Goal: Transaction & Acquisition: Purchase product/service

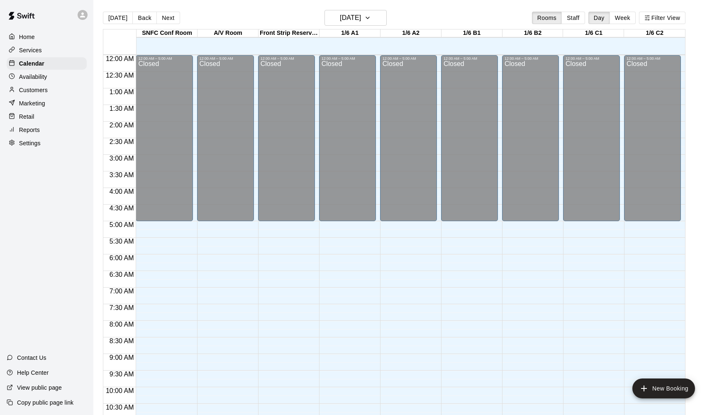
scroll to position [372, 0]
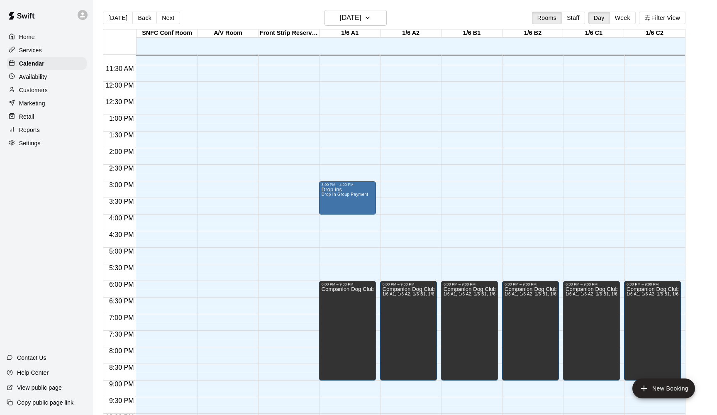
click at [29, 126] on p "Reports" at bounding box center [29, 130] width 21 height 8
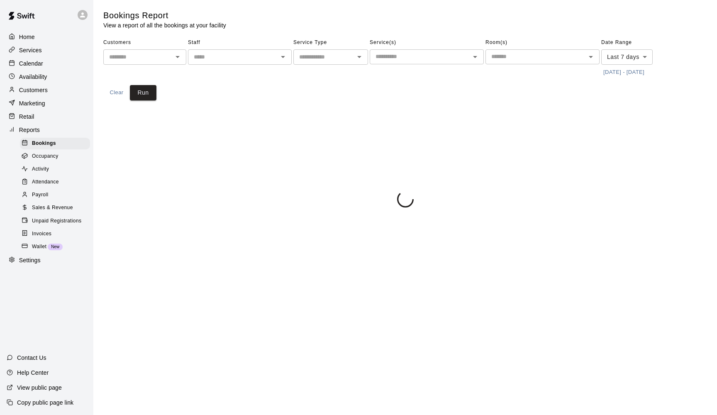
click at [61, 206] on span "Sales & Revenue" at bounding box center [52, 208] width 41 height 8
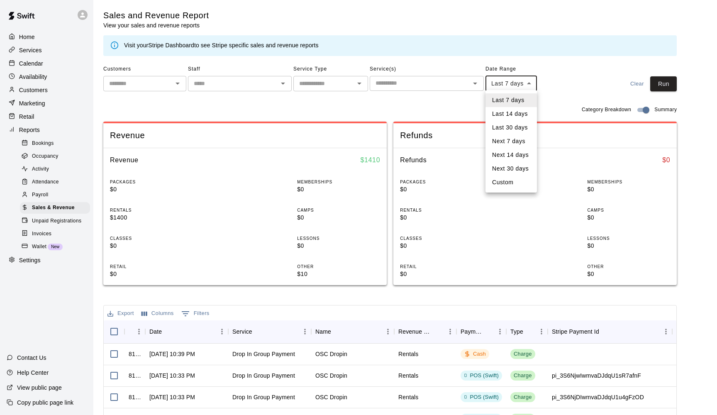
click at [506, 83] on body "Home Services Calendar Availability Customers Marketing Retail Reports Bookings…" at bounding box center [358, 299] width 717 height 598
click at [503, 182] on li "Custom" at bounding box center [510, 182] width 51 height 14
type input "******"
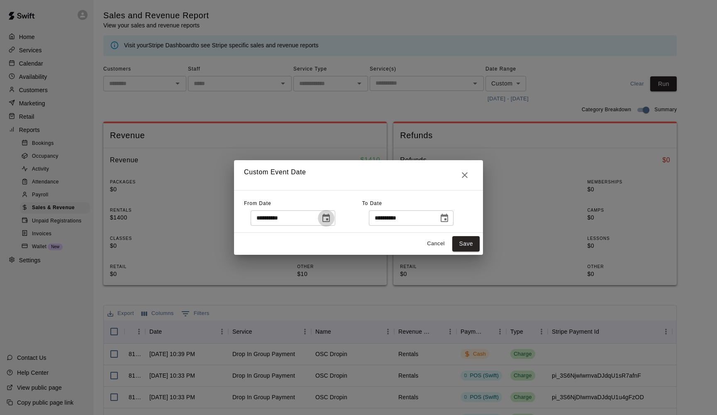
click at [330, 220] on icon "Choose date, selected date is Sep 5, 2025" at bounding box center [325, 218] width 7 height 8
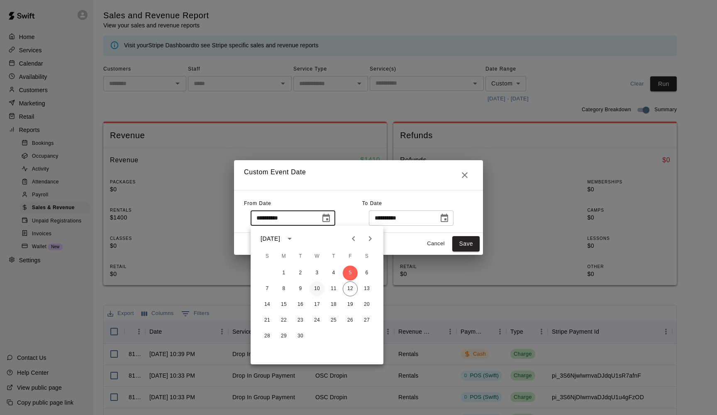
click at [316, 287] on button "10" at bounding box center [316, 288] width 15 height 15
type input "**********"
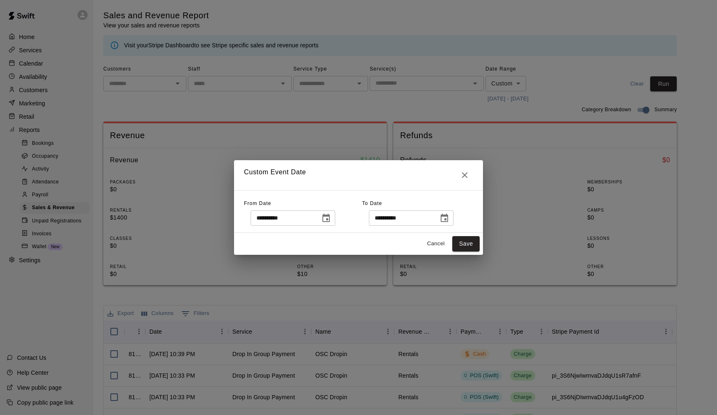
click at [448, 216] on icon "Choose date, selected date is Sep 12, 2025" at bounding box center [443, 218] width 7 height 8
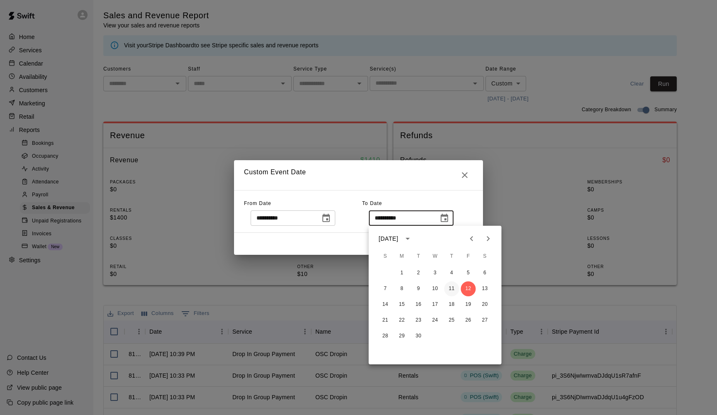
click at [450, 289] on button "11" at bounding box center [451, 288] width 15 height 15
type input "**********"
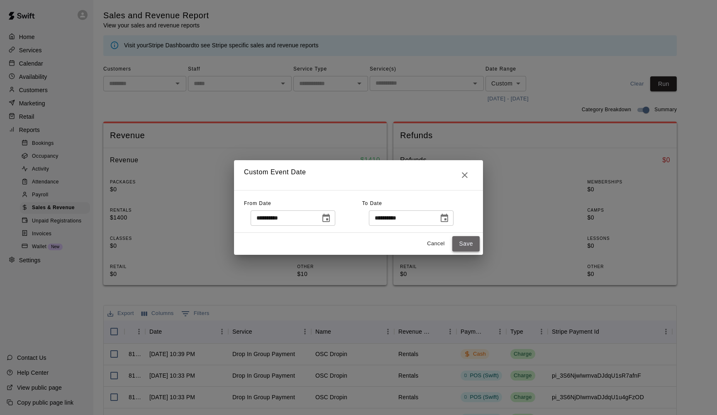
click at [467, 243] on button "Save" at bounding box center [465, 243] width 27 height 15
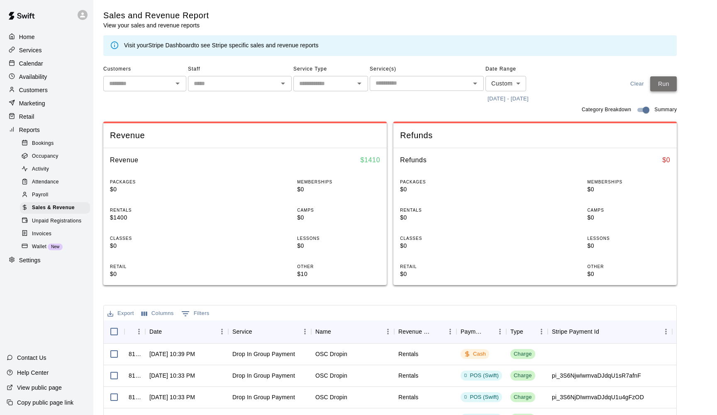
click at [549, 85] on button "Run" at bounding box center [663, 83] width 27 height 15
click at [121, 312] on button "Export" at bounding box center [120, 313] width 31 height 13
click at [141, 316] on li "Download as CSV" at bounding box center [137, 328] width 64 height 14
click at [29, 64] on p "Calendar" at bounding box center [31, 63] width 24 height 8
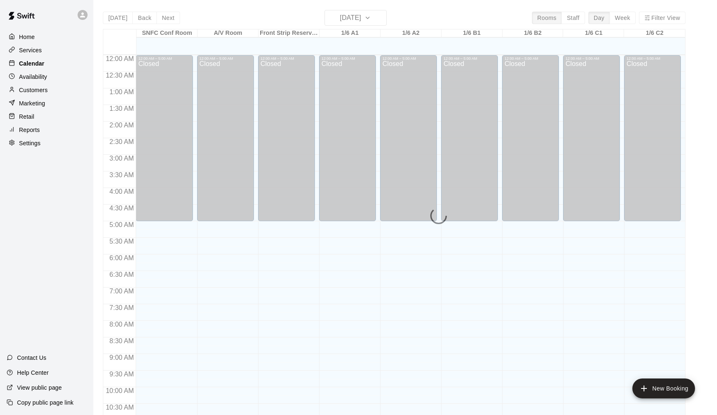
scroll to position [372, 0]
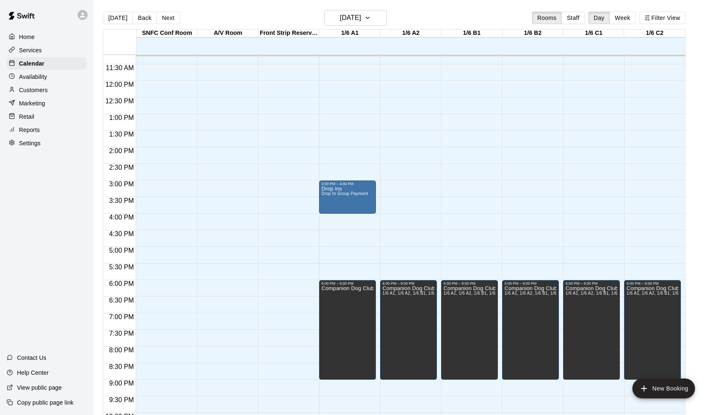
click at [350, 30] on div "1/6 A1" at bounding box center [349, 33] width 61 height 8
click at [358, 13] on h6 "[DATE]" at bounding box center [350, 18] width 21 height 12
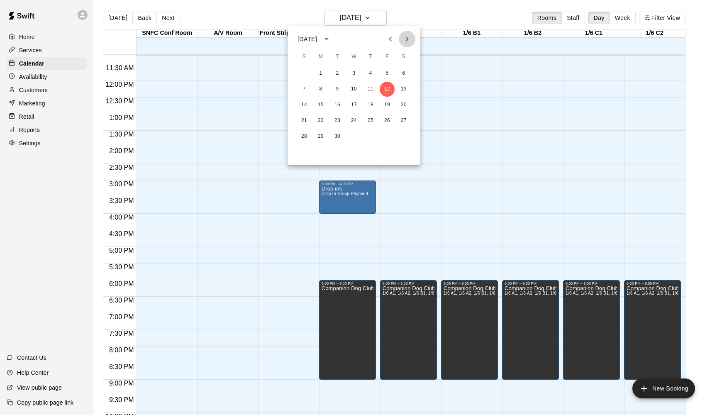
click at [406, 36] on icon "Next month" at bounding box center [407, 39] width 10 height 10
click at [402, 70] on button "4" at bounding box center [403, 73] width 15 height 15
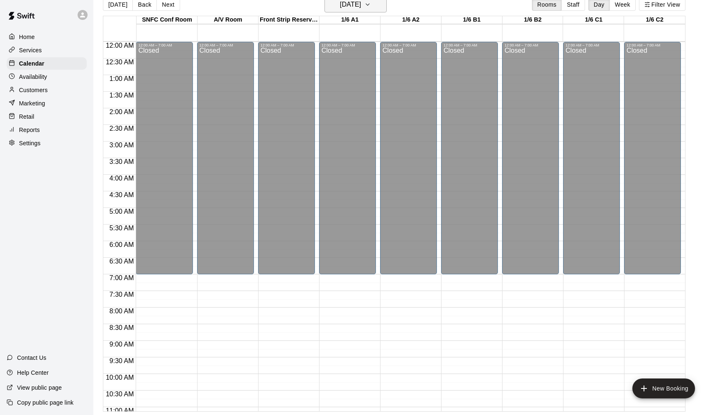
scroll to position [0, 0]
click at [375, 10] on button "[DATE]" at bounding box center [355, 5] width 62 height 16
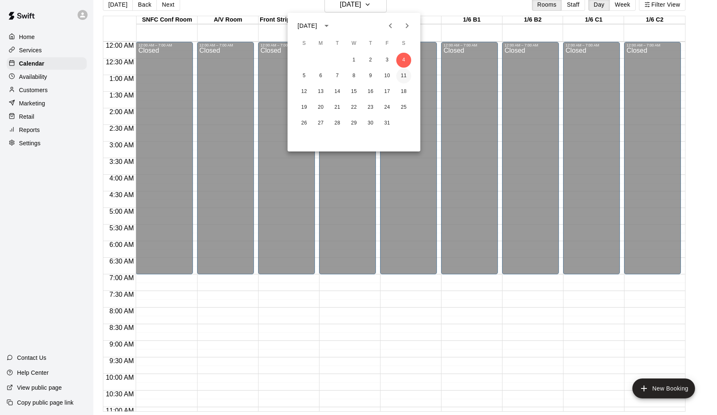
click at [403, 76] on button "11" at bounding box center [403, 75] width 15 height 15
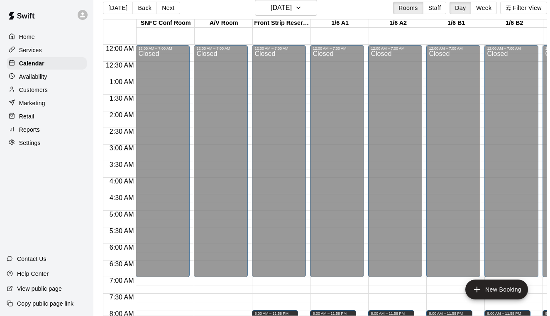
click at [33, 129] on p "Reports" at bounding box center [29, 130] width 21 height 8
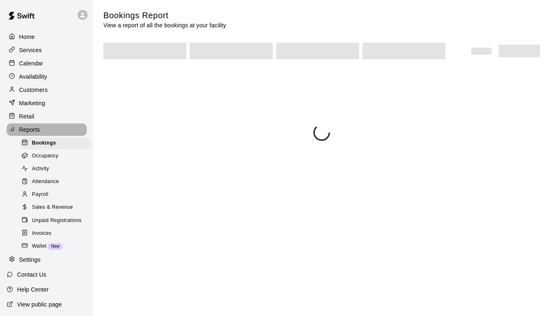
click at [33, 129] on p "Reports" at bounding box center [29, 130] width 21 height 8
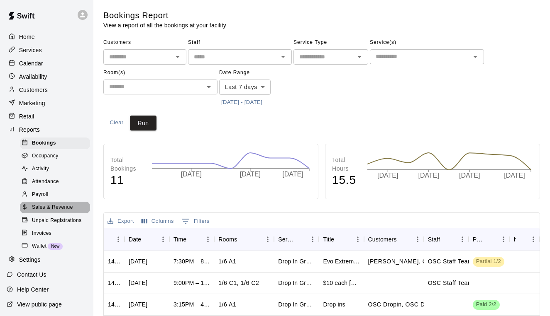
click at [56, 205] on span "Sales & Revenue" at bounding box center [52, 208] width 41 height 8
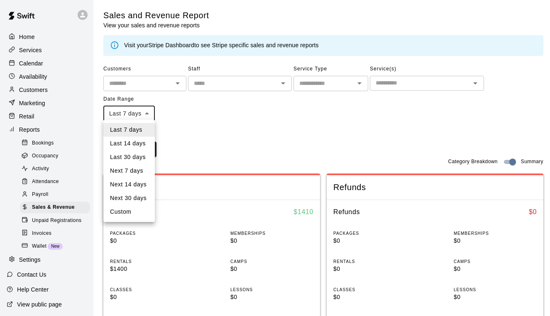
click at [124, 211] on li "Custom" at bounding box center [128, 212] width 51 height 14
type input "******"
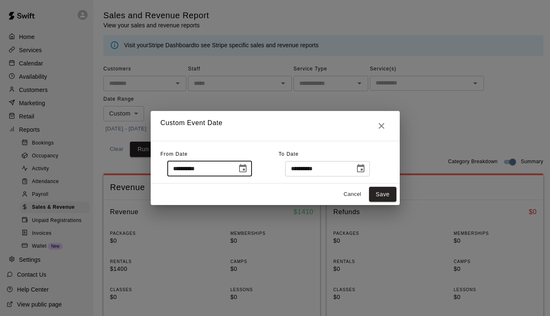
drag, startPoint x: 222, startPoint y: 167, endPoint x: 229, endPoint y: 166, distance: 6.7
click at [229, 166] on input "**********" at bounding box center [199, 168] width 64 height 15
click at [246, 168] on icon "Choose date, selected date is Sep 5, 2025" at bounding box center [243, 169] width 10 height 10
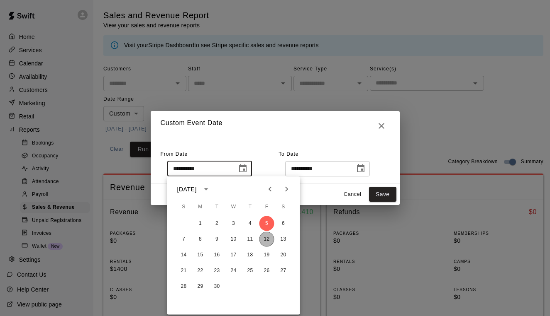
click at [267, 238] on button "12" at bounding box center [266, 239] width 15 height 15
type input "**********"
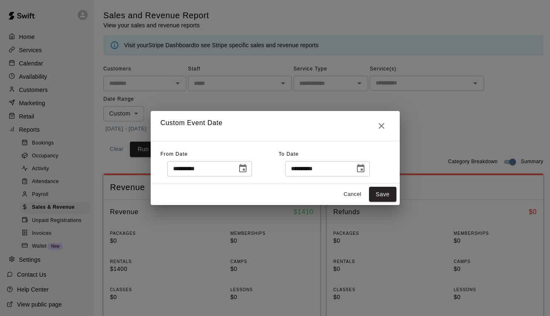
click at [364, 166] on icon "Choose date, selected date is Sep 12, 2025" at bounding box center [360, 168] width 7 height 8
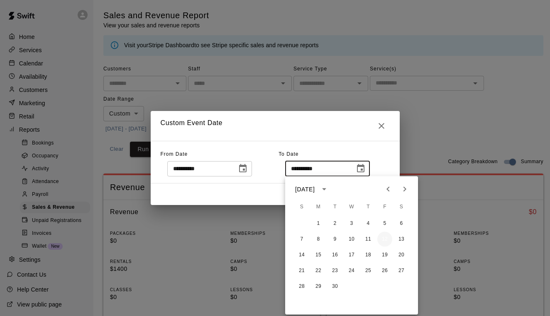
click at [384, 233] on button "12" at bounding box center [384, 239] width 15 height 15
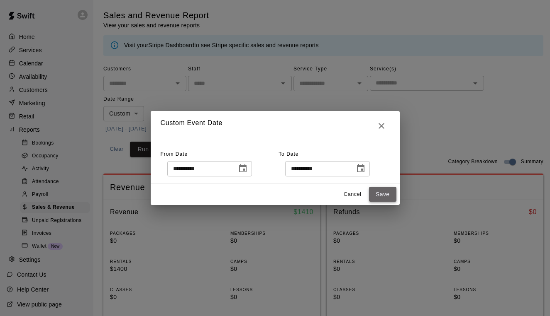
click at [385, 195] on button "Save" at bounding box center [382, 194] width 27 height 15
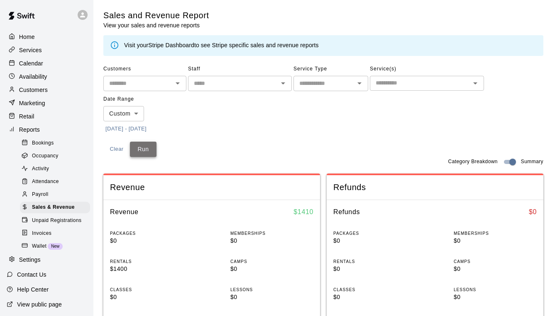
click at [148, 149] on button "Run" at bounding box center [143, 149] width 27 height 15
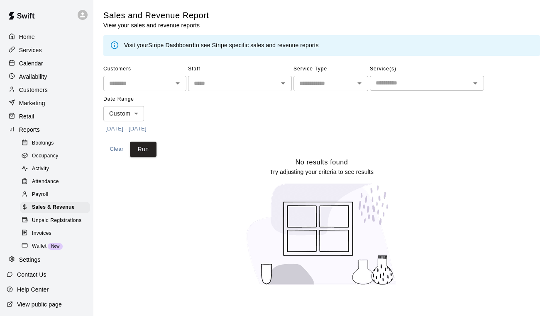
click at [33, 62] on p "Calendar" at bounding box center [31, 63] width 24 height 8
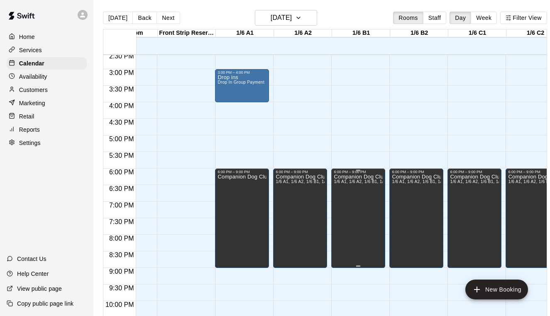
scroll to position [487, 95]
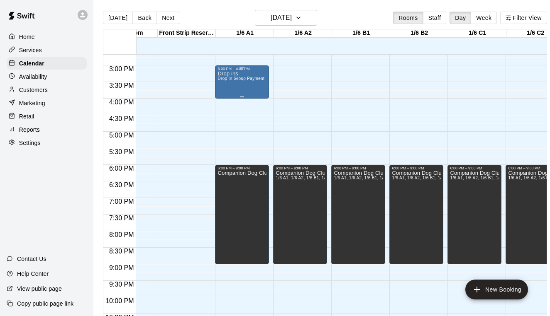
click at [259, 90] on div "Drop ins Drop In Group Payment" at bounding box center [240, 229] width 47 height 316
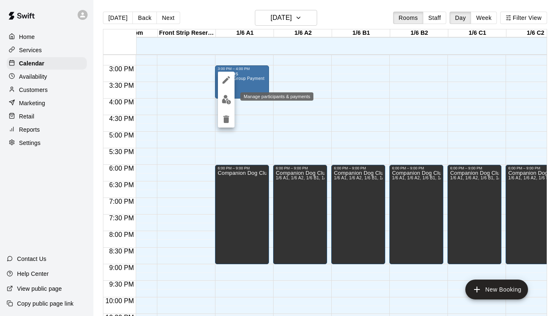
click at [223, 101] on img "edit" at bounding box center [226, 100] width 10 height 10
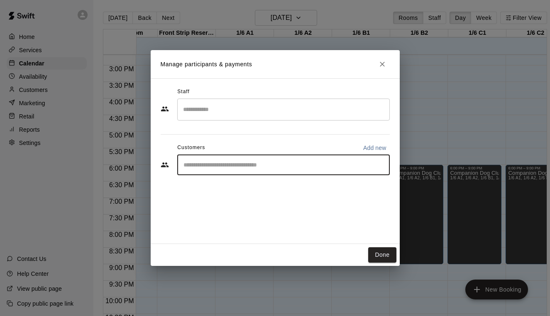
click at [223, 161] on input "Start typing to search customers..." at bounding box center [283, 165] width 205 height 8
type input "****"
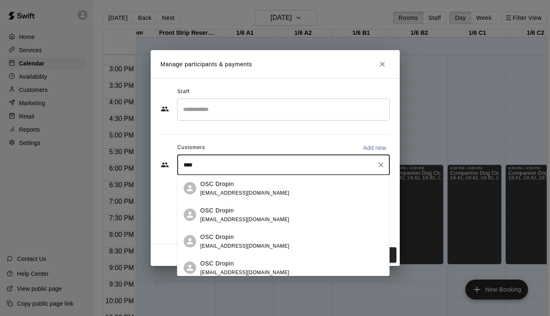
click at [216, 213] on p "OSC Dropin" at bounding box center [217, 210] width 34 height 9
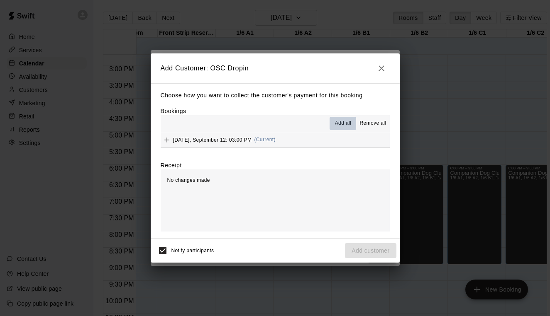
click at [342, 122] on span "Add all" at bounding box center [343, 123] width 17 height 8
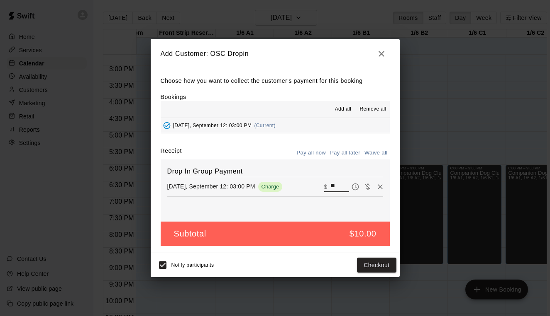
drag, startPoint x: 341, startPoint y: 184, endPoint x: 328, endPoint y: 184, distance: 13.3
click at [331, 184] on input "**" at bounding box center [339, 187] width 18 height 11
type input "***"
click at [382, 265] on button "Checkout" at bounding box center [376, 265] width 39 height 15
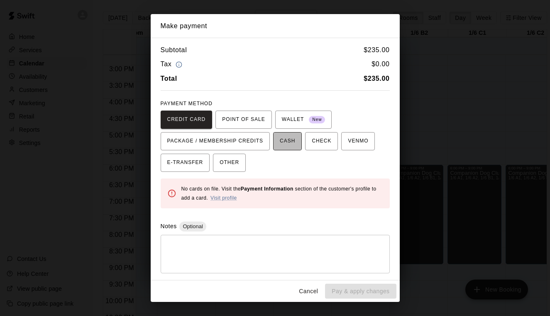
click at [282, 140] on span "CASH" at bounding box center [287, 141] width 15 height 13
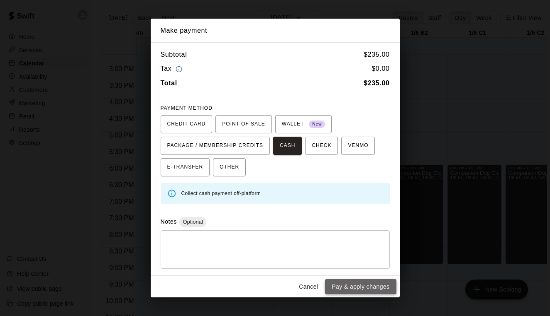
click at [358, 281] on button "Pay & apply changes" at bounding box center [360, 287] width 71 height 15
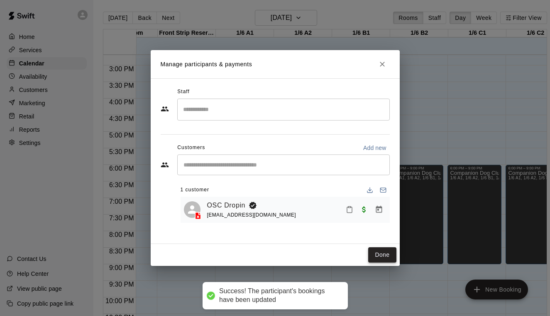
click at [389, 253] on button "Done" at bounding box center [382, 255] width 28 height 15
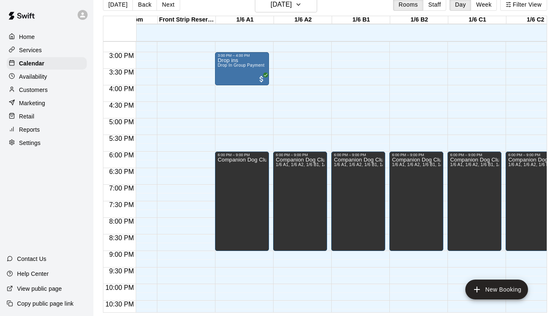
scroll to position [13, 0]
